Goal: Complete application form

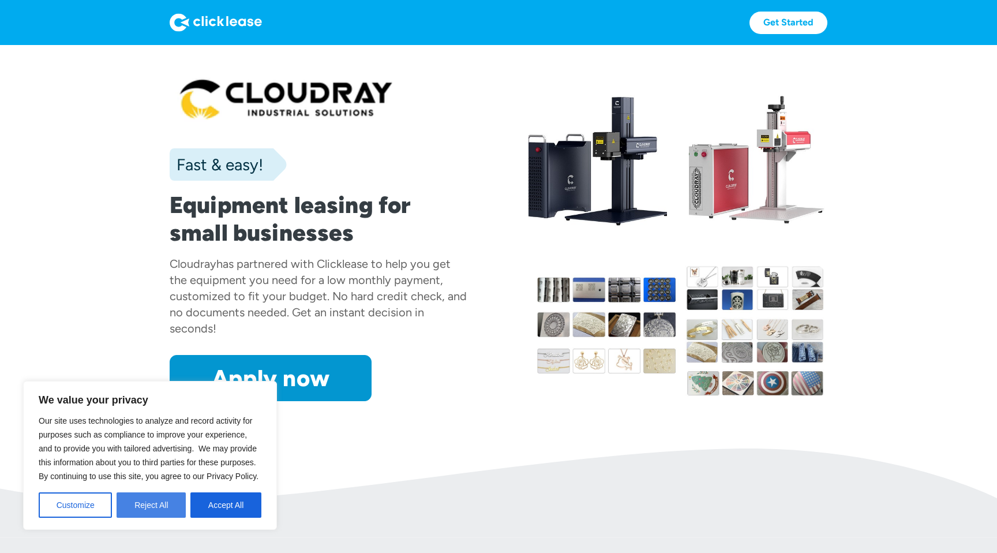
click at [137, 503] on button "Reject All" at bounding box center [151, 504] width 69 height 25
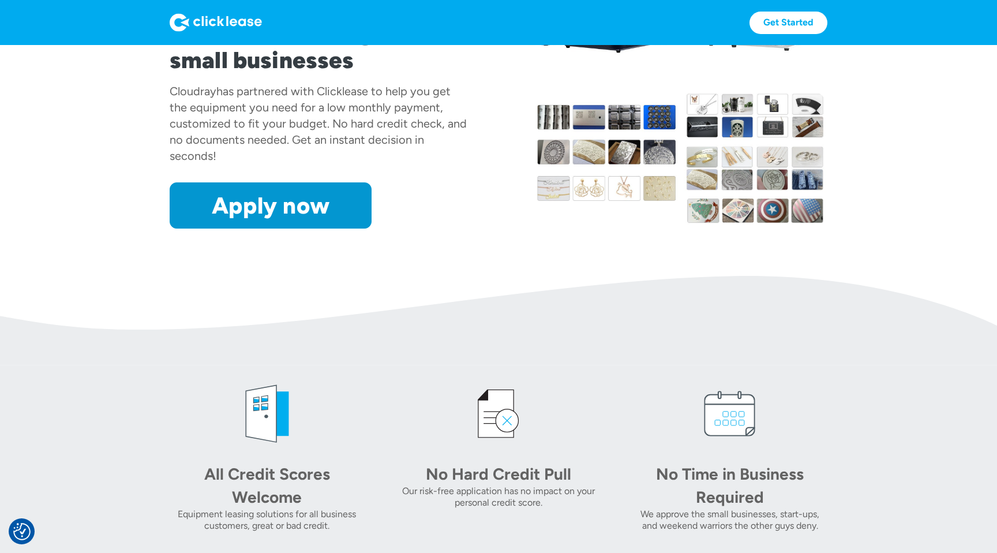
scroll to position [131, 0]
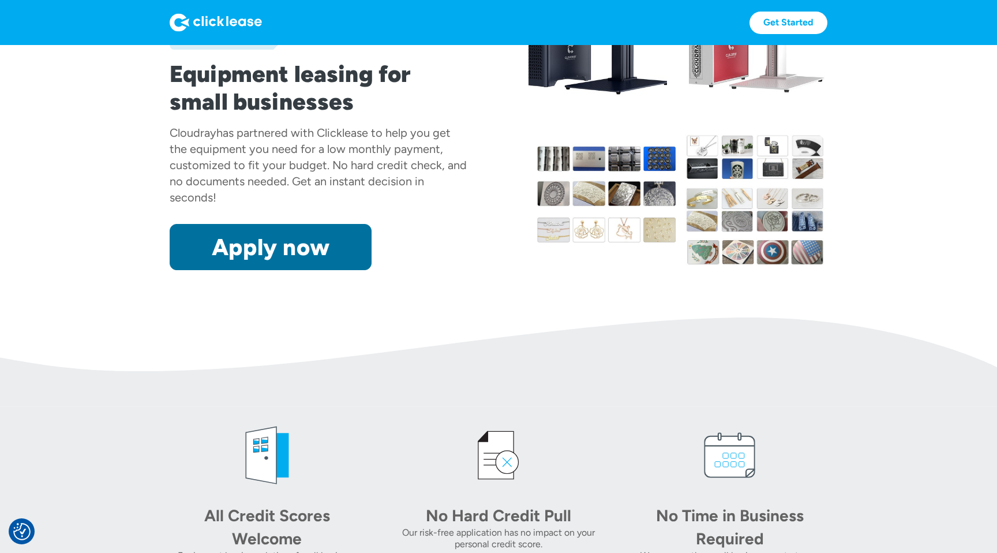
click at [302, 250] on link "Apply now" at bounding box center [271, 247] width 202 height 46
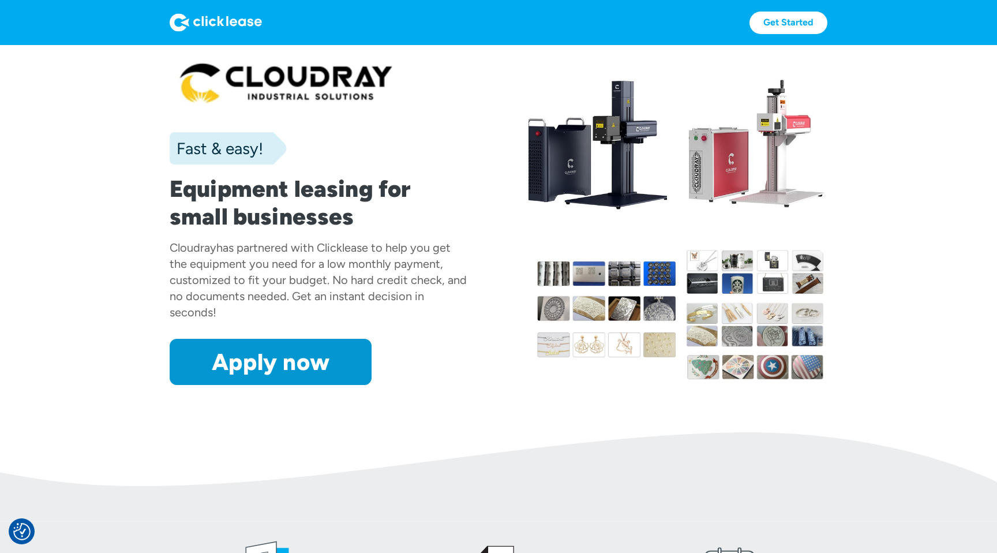
scroll to position [17, 0]
